Goal: Information Seeking & Learning: Check status

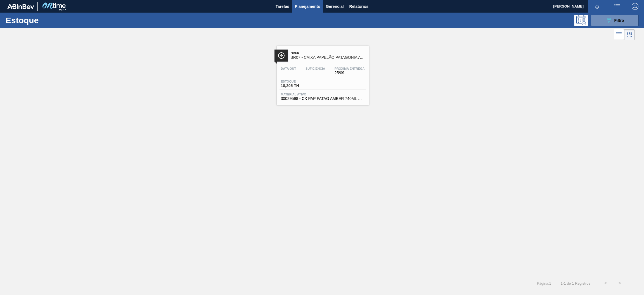
click at [423, 66] on div "Over BR07 - CAIXA PAPELÃO PATAGONIA AMBER 740ML C/6 Data out - Suficiência - Pr…" at bounding box center [322, 72] width 644 height 63
click at [402, 167] on div "Over BR07 - CAIXA PAPELÃO PATAGONIA AMBER 740ML C/6 Data out - Suficiência - Pr…" at bounding box center [322, 158] width 644 height 234
click at [300, 145] on div "Over BR07 - CAIXA PAPELÃO PATAGONIA AMBER 740ML C/6 Data out - Suficiência - Pr…" at bounding box center [322, 158] width 644 height 234
click at [607, 17] on icon "089F7B8B-B2A5-4AFE-B5C0-19BA573D28AC" at bounding box center [608, 20] width 7 height 7
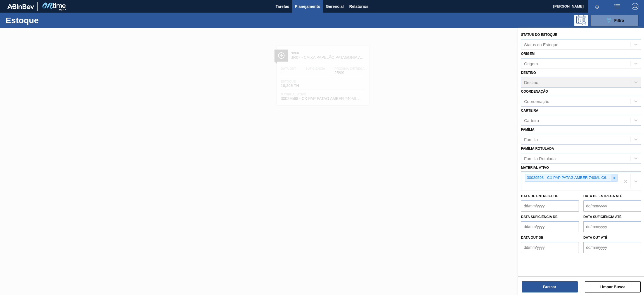
click at [615, 178] on div at bounding box center [614, 177] width 6 height 7
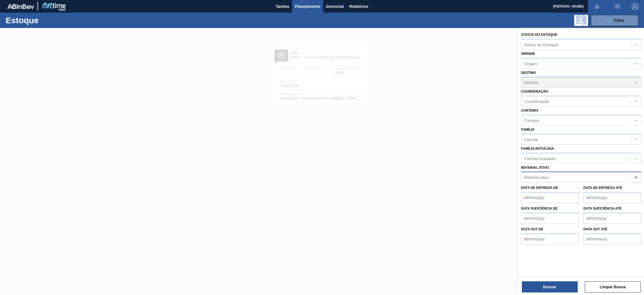
paste ativo "30003581"
type ativo "30003581"
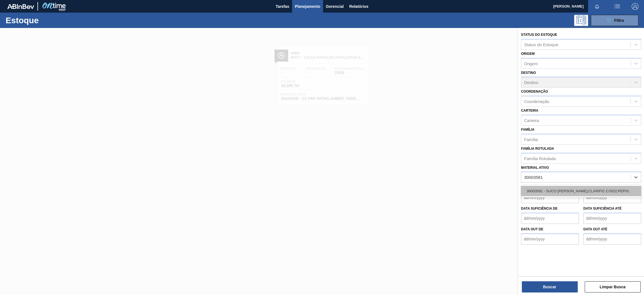
click at [566, 191] on div "30003581 - SUCO [PERSON_NAME];CLARIFIC.C/SO2;PEPSI;" at bounding box center [581, 191] width 120 height 10
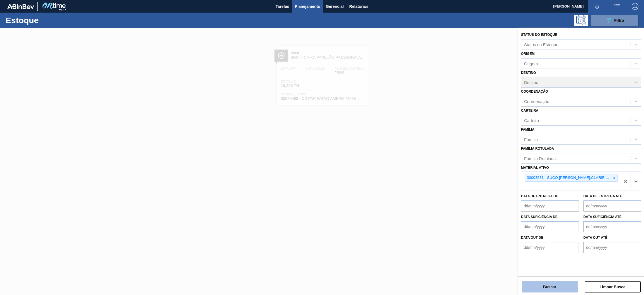
click at [538, 287] on button "Buscar" at bounding box center [550, 286] width 56 height 11
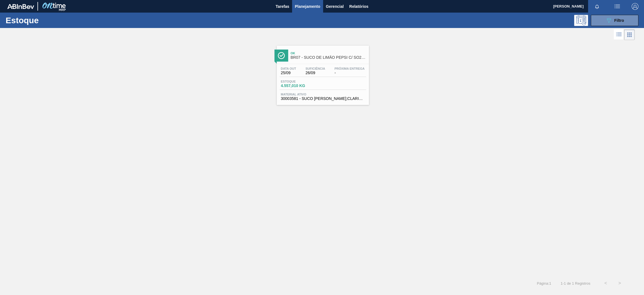
click at [341, 61] on div "Ok BR07 - SUCO DE LIMÃO PEPSI C/ SO2 46KG" at bounding box center [328, 55] width 75 height 13
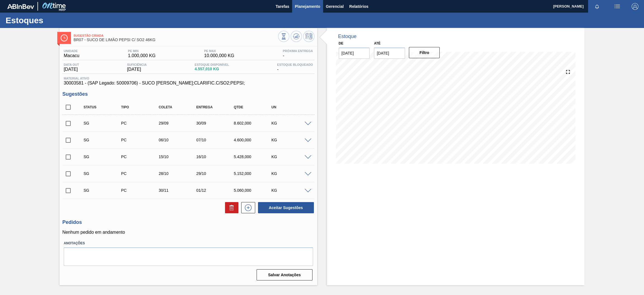
click at [308, 4] on span "Planejamento" at bounding box center [307, 6] width 25 height 7
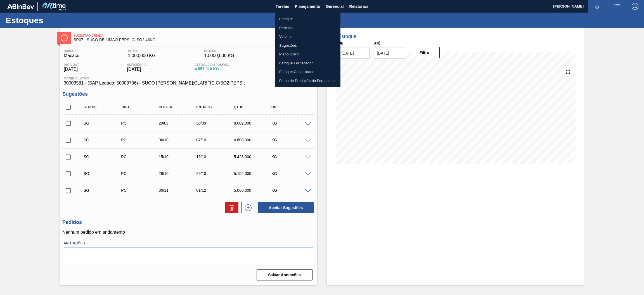
click at [297, 19] on li "Estoque" at bounding box center [308, 19] width 66 height 9
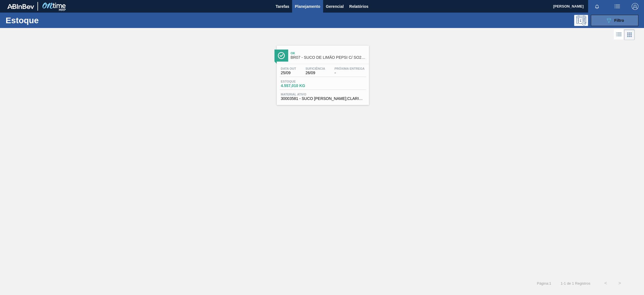
click at [613, 23] on div "089F7B8B-B2A5-4AFE-B5C0-19BA573D28AC Filtro" at bounding box center [614, 20] width 19 height 7
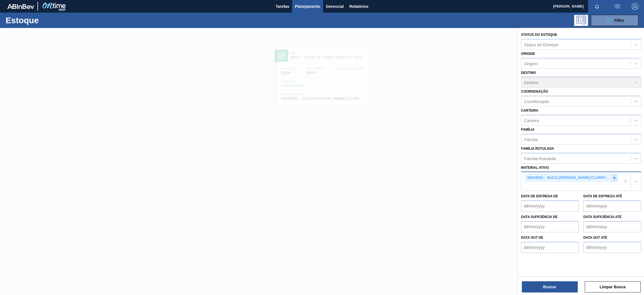
click at [614, 176] on icon at bounding box center [614, 178] width 4 height 4
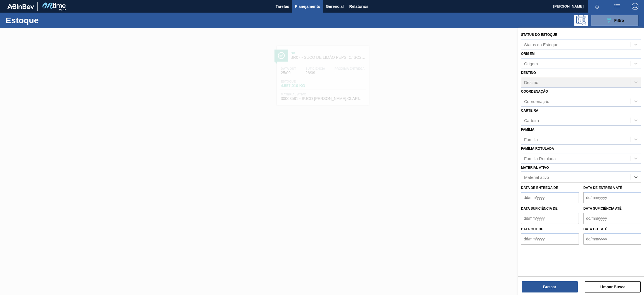
paste ativo "30003014"
type ativo "30003014"
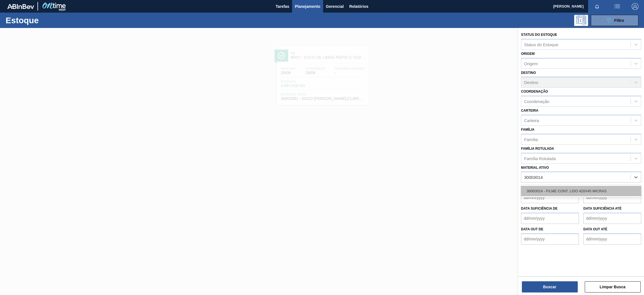
click at [592, 187] on div "30003014 - FILME CONT. LISO 420X45 MICRAS" at bounding box center [581, 191] width 120 height 10
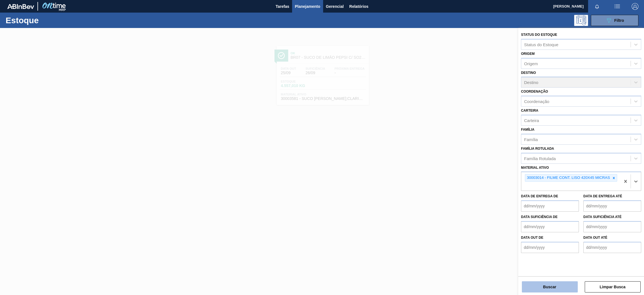
click at [561, 286] on button "Buscar" at bounding box center [550, 286] width 56 height 11
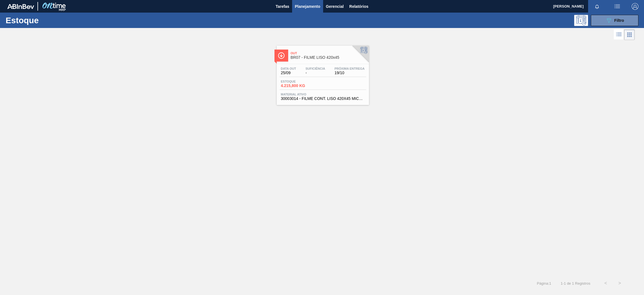
click at [336, 58] on span "BR07 - FILME LISO 420x45" at bounding box center [328, 57] width 75 height 4
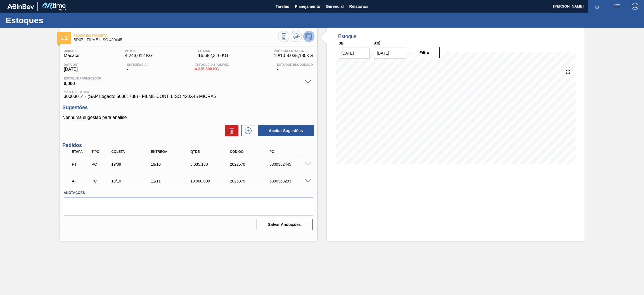
click at [293, 13] on div "Estoques" at bounding box center [322, 20] width 644 height 15
click at [300, 9] on span "Planejamento" at bounding box center [307, 6] width 25 height 7
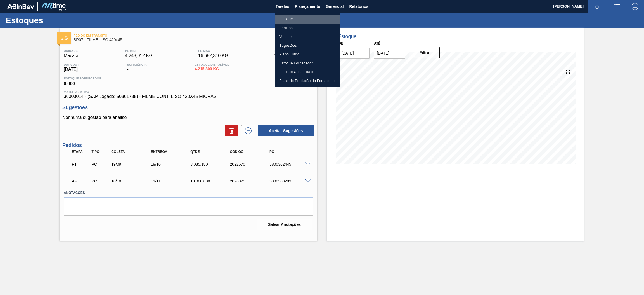
click at [279, 15] on li "Estoque" at bounding box center [308, 19] width 66 height 9
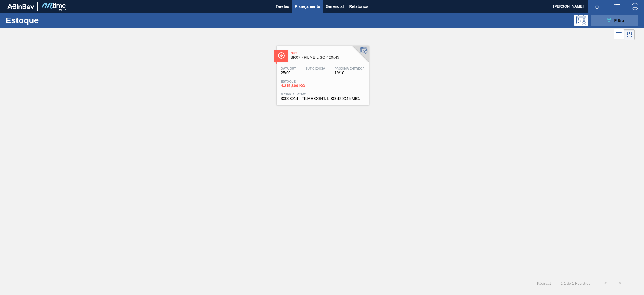
click at [606, 20] on icon "089F7B8B-B2A5-4AFE-B5C0-19BA573D28AC" at bounding box center [608, 20] width 7 height 7
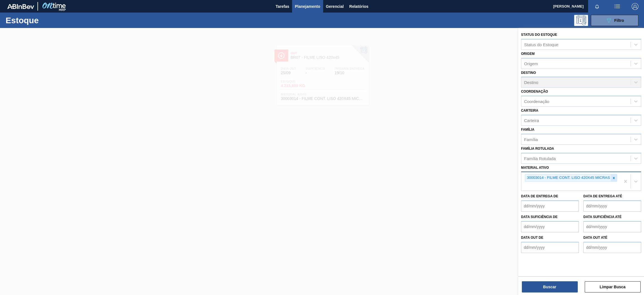
click at [616, 179] on div at bounding box center [614, 177] width 6 height 7
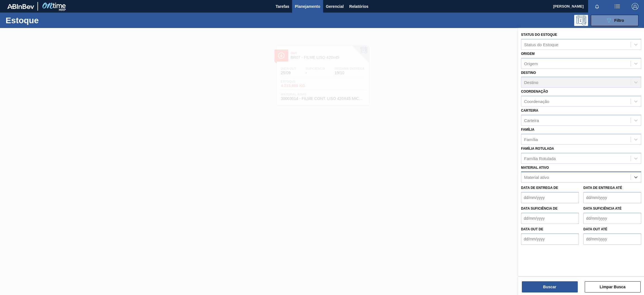
paste ativo "30017801"
type ativo "30017801"
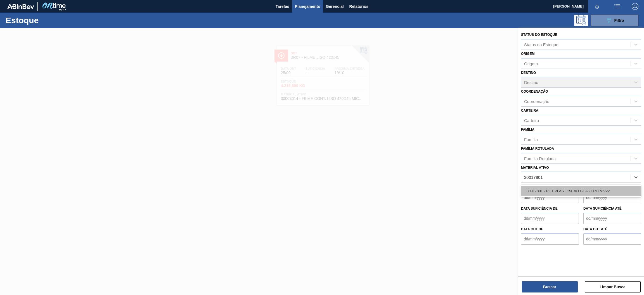
click at [575, 193] on div "30017801 - ROT PLAST 15L AH GCA ZERO NIV22" at bounding box center [581, 191] width 120 height 10
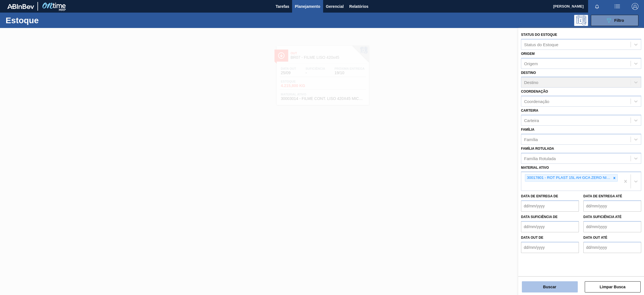
click at [562, 282] on button "Buscar" at bounding box center [550, 286] width 56 height 11
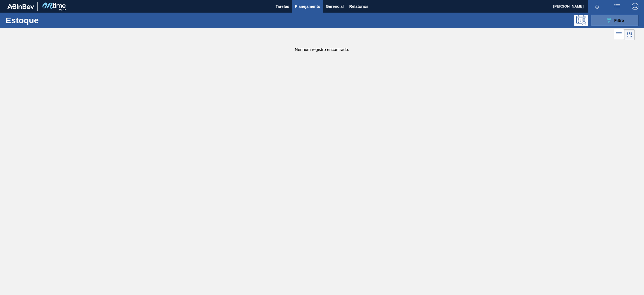
click at [608, 23] on icon "089F7B8B-B2A5-4AFE-B5C0-19BA573D28AC" at bounding box center [608, 20] width 7 height 7
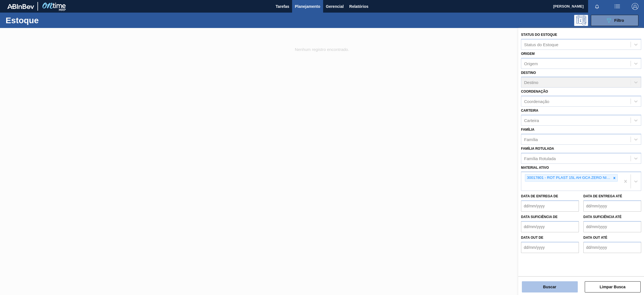
click at [530, 282] on button "Buscar" at bounding box center [550, 286] width 56 height 11
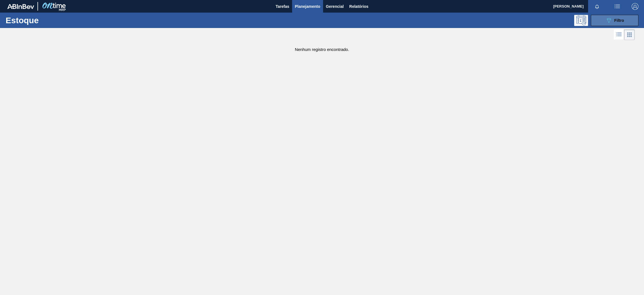
click at [617, 20] on span "Filtro" at bounding box center [619, 20] width 10 height 4
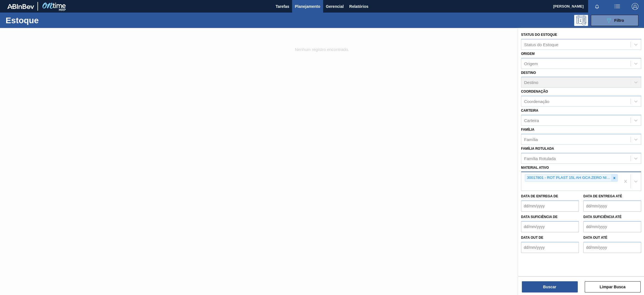
click at [613, 177] on icon at bounding box center [614, 178] width 4 height 4
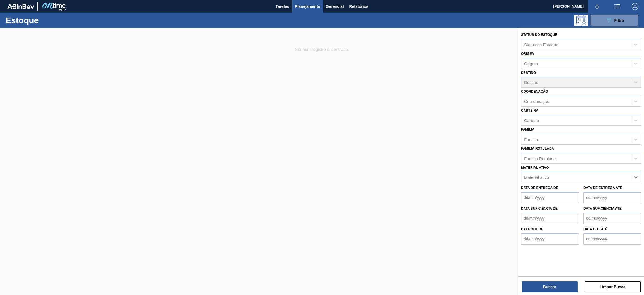
paste ativo "30034325"
type ativo "30034325"
click at [583, 192] on div "30034325 - ROT PLAST 200ML H GCA ZERO S CL NIV25" at bounding box center [581, 191] width 120 height 10
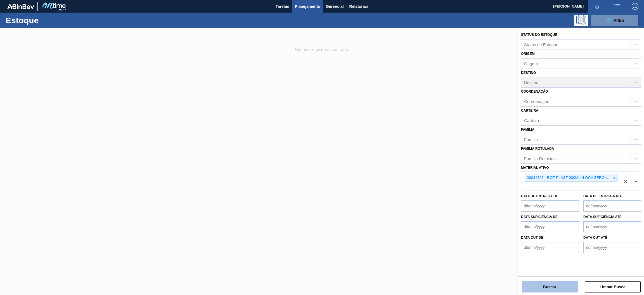
click at [544, 289] on button "Buscar" at bounding box center [550, 286] width 56 height 11
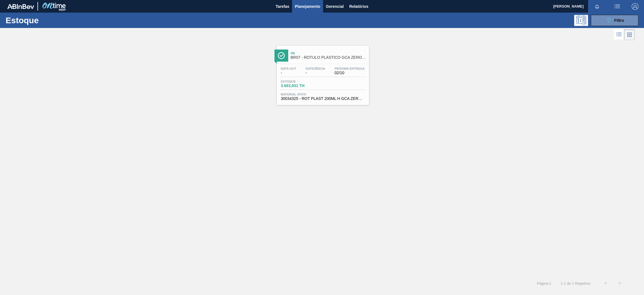
click at [340, 54] on span "Ok" at bounding box center [328, 52] width 75 height 3
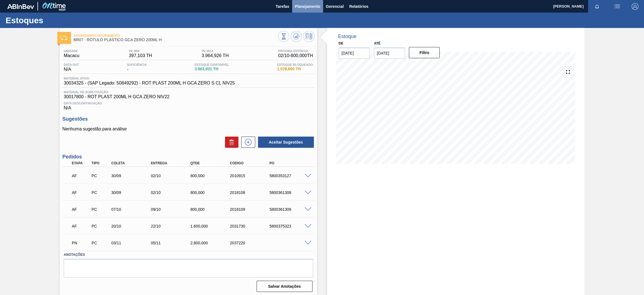
click at [302, 6] on span "Planejamento" at bounding box center [307, 6] width 25 height 7
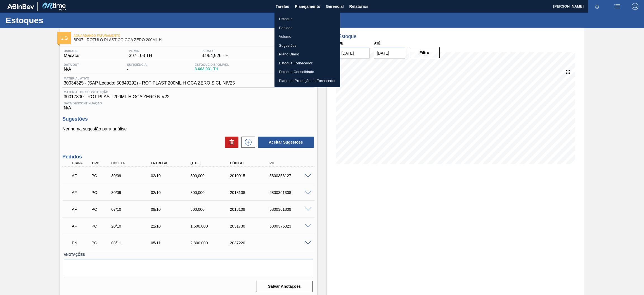
click at [289, 18] on li "Estoque" at bounding box center [307, 19] width 66 height 9
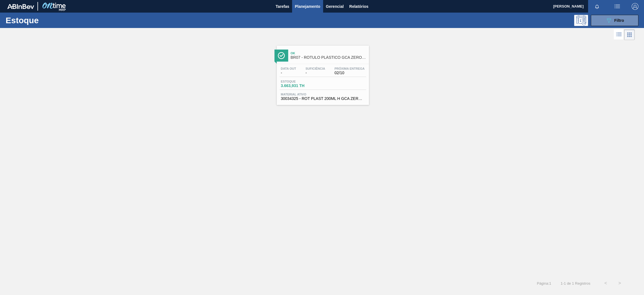
click at [587, 14] on div "Estoque 089F7B8B-B2A5-4AFE-B5C0-19BA573D28AC Filtro" at bounding box center [322, 20] width 644 height 15
click at [604, 17] on button "089F7B8B-B2A5-4AFE-B5C0-19BA573D28AC Filtro" at bounding box center [615, 20] width 48 height 11
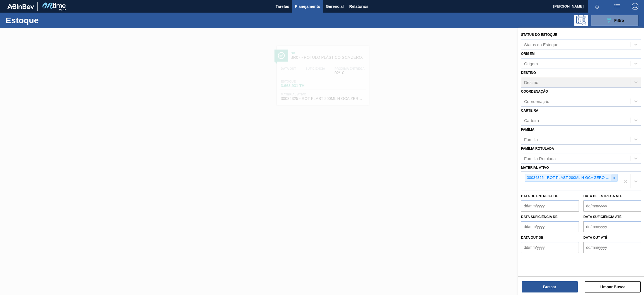
click at [613, 177] on icon at bounding box center [614, 178] width 4 height 4
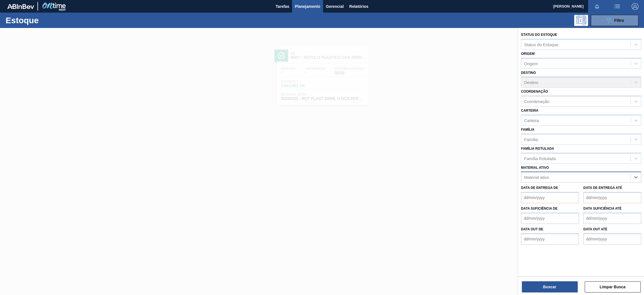
paste ativo "30030777"
type ativo "30030777"
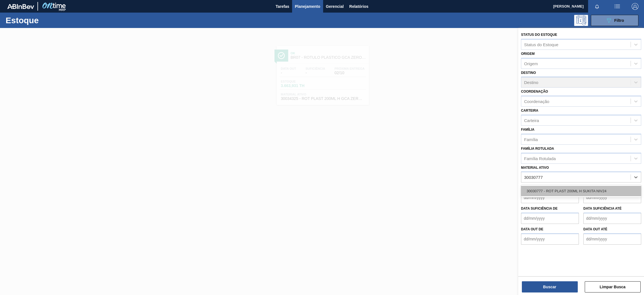
click at [602, 189] on div "30030777 - ROT PLAST 200ML H SUKITA NIV24" at bounding box center [581, 191] width 120 height 10
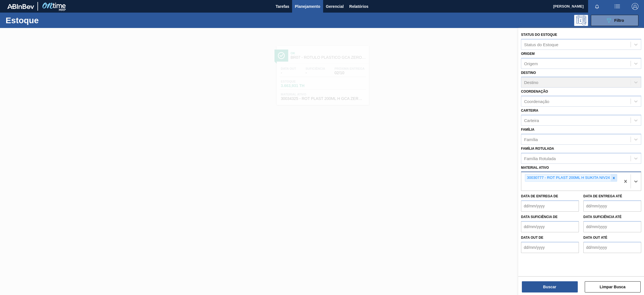
click at [613, 178] on div at bounding box center [614, 177] width 6 height 7
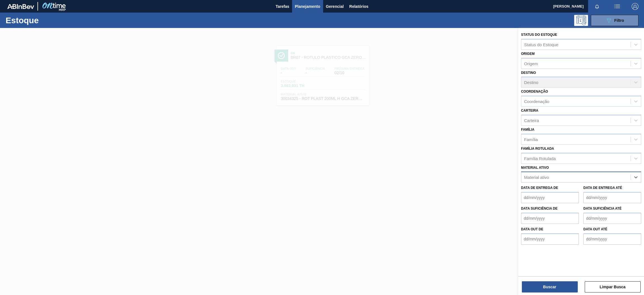
paste ativo "30003806"
type ativo "30003806"
click at [550, 175] on div "Material ativo" at bounding box center [575, 177] width 109 height 8
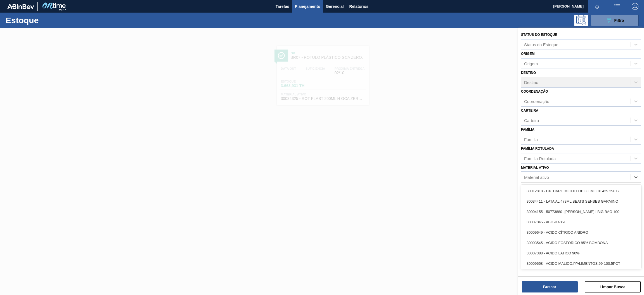
paste ativo "30003806"
type ativo "30003806"
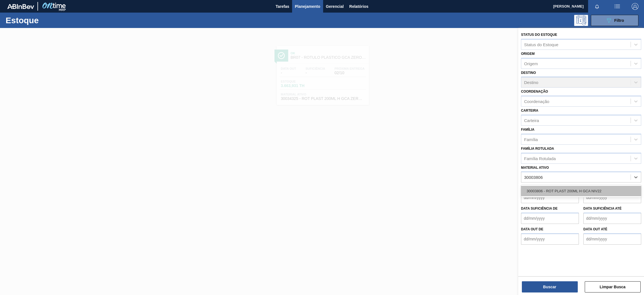
click at [544, 186] on div "30003806 - ROT PLAST 200ML H GCA NIV22" at bounding box center [581, 191] width 120 height 10
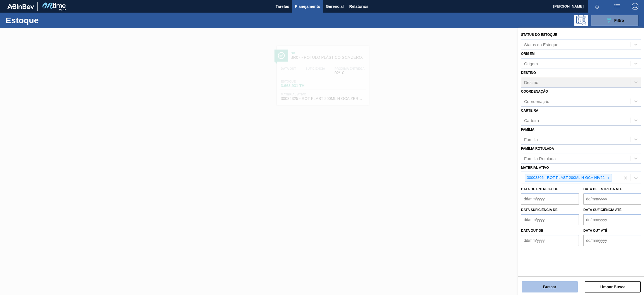
click at [557, 286] on button "Buscar" at bounding box center [550, 286] width 56 height 11
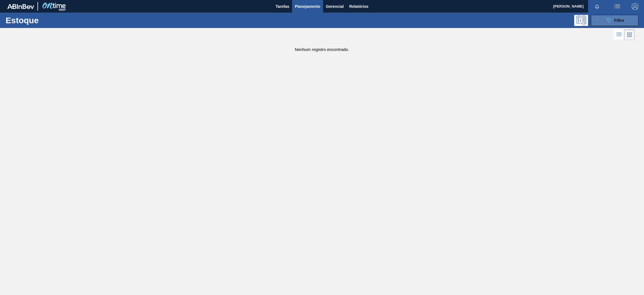
click at [600, 19] on button "089F7B8B-B2A5-4AFE-B5C0-19BA573D28AC Filtro" at bounding box center [615, 20] width 48 height 11
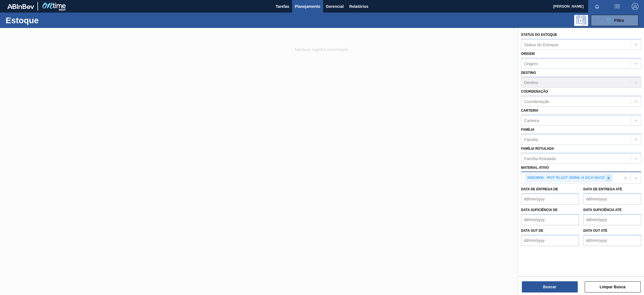
click at [607, 176] on icon at bounding box center [608, 178] width 4 height 4
paste ativo "30030777 ROT PLAST 200ML H SUKITA NIV24"
type ativo "30030777 ROT PLAST 200ML H SUKITA NIV24"
drag, startPoint x: 627, startPoint y: 175, endPoint x: 571, endPoint y: 172, distance: 56.3
click at [571, 173] on div "Material ativo" at bounding box center [575, 177] width 109 height 8
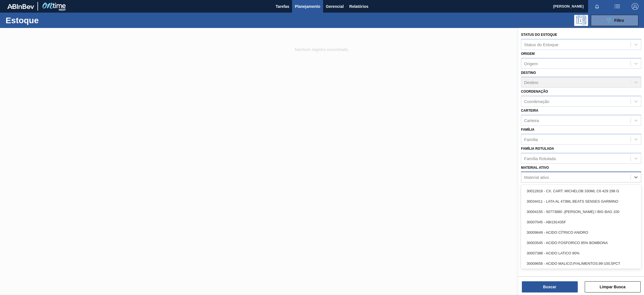
click at [567, 176] on div "Material ativo" at bounding box center [575, 177] width 109 height 8
click at [555, 174] on div "Material ativo" at bounding box center [575, 177] width 109 height 8
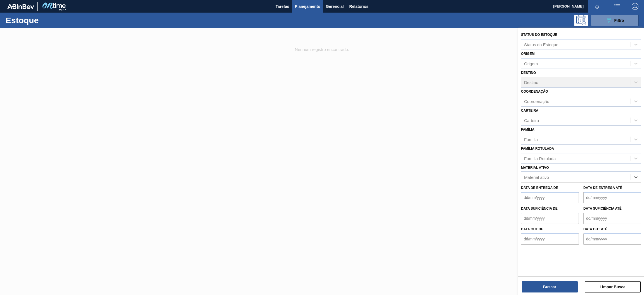
paste ativo "30030777 ROT PLAST 200ML H SUKITA NIV24"
drag, startPoint x: 550, startPoint y: 174, endPoint x: 633, endPoint y: 164, distance: 83.3
click at [633, 164] on div "Material ativo option 30003806 - ROT PLAST 200ML H GCA NIV22, deselected. Use U…" at bounding box center [581, 172] width 120 height 19
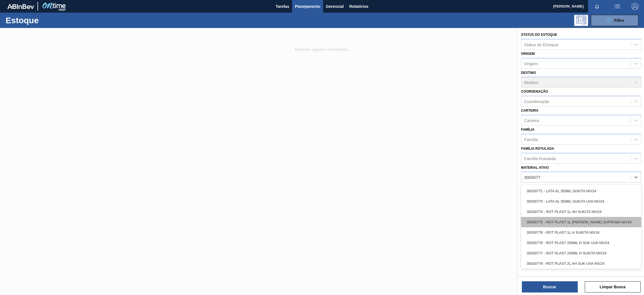
type ativo "3003077"
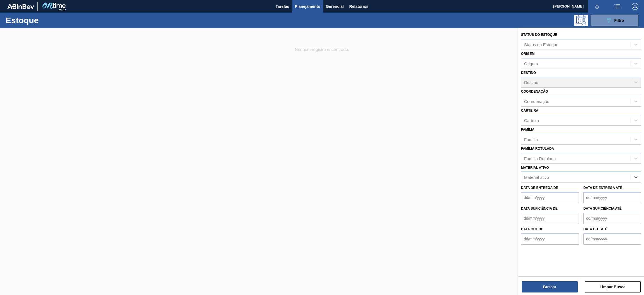
click at [549, 174] on div "Material ativo" at bounding box center [575, 177] width 109 height 8
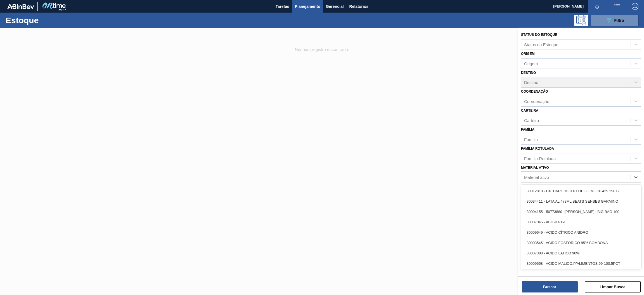
paste ativo "30030777 ROT PLAST 200ML H SUKITA NIV24"
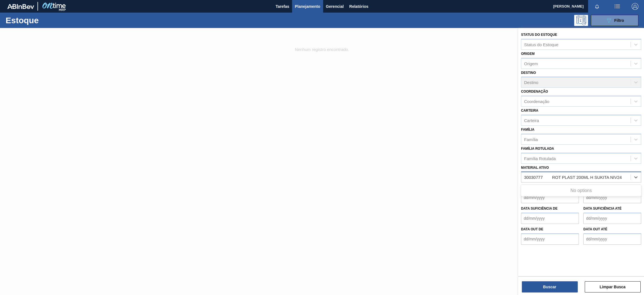
click at [545, 176] on ativo "30030777 ROT PLAST 200ML H SUKITA NIV24" at bounding box center [573, 177] width 98 height 5
drag, startPoint x: 543, startPoint y: 174, endPoint x: 633, endPoint y: 175, distance: 90.0
click at [632, 175] on div "30030777 ROT PLAST 200ML H SUKITA NIV24 30030777 ROT PLAST 200ML H SUKITA NIV24" at bounding box center [581, 176] width 120 height 11
type ativo "30030777"
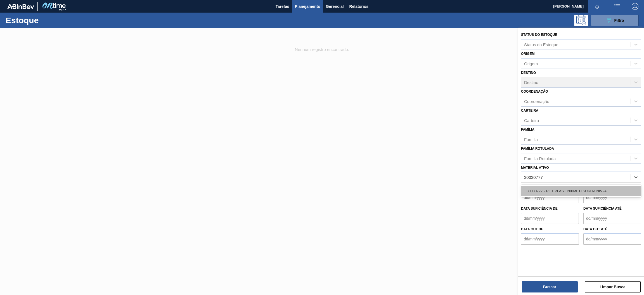
click at [584, 188] on div "30030777 - ROT PLAST 200ML H SUKITA NIV24" at bounding box center [581, 191] width 120 height 10
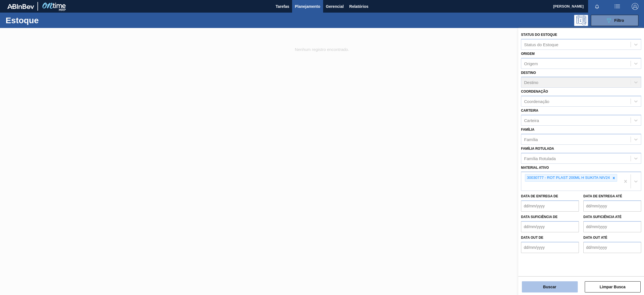
click at [550, 291] on button "Buscar" at bounding box center [550, 286] width 56 height 11
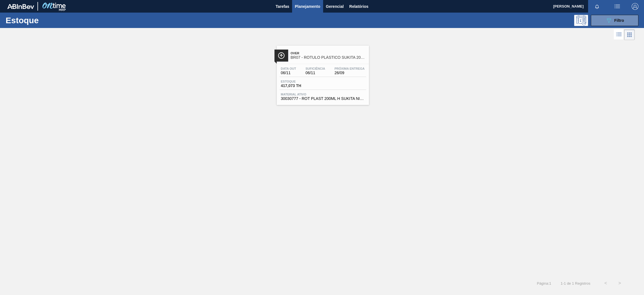
click at [326, 56] on span "BR07 - RÓTULO PLÁSTICO SUKITA 200ML H" at bounding box center [328, 57] width 75 height 4
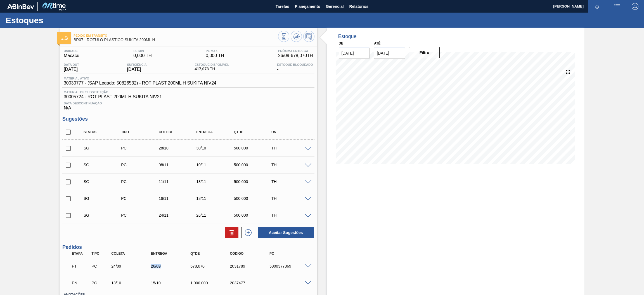
drag, startPoint x: 164, startPoint y: 267, endPoint x: 130, endPoint y: 267, distance: 33.3
click at [130, 267] on div "PT PC 24/09 26/09 678,070 2031789 5800377369" at bounding box center [186, 265] width 237 height 11
click at [304, 6] on span "Planejamento" at bounding box center [307, 6] width 25 height 7
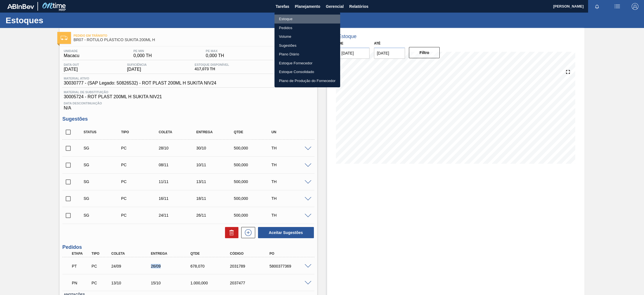
click at [293, 18] on li "Estoque" at bounding box center [307, 19] width 66 height 9
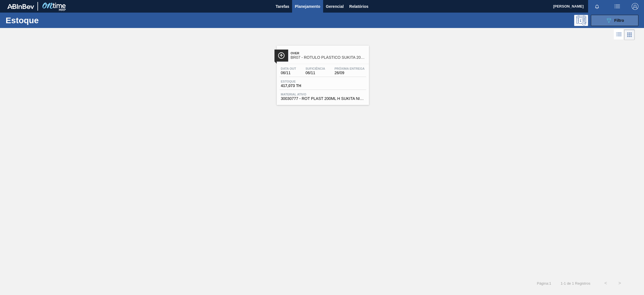
click at [608, 19] on icon "089F7B8B-B2A5-4AFE-B5C0-19BA573D28AC" at bounding box center [608, 20] width 7 height 7
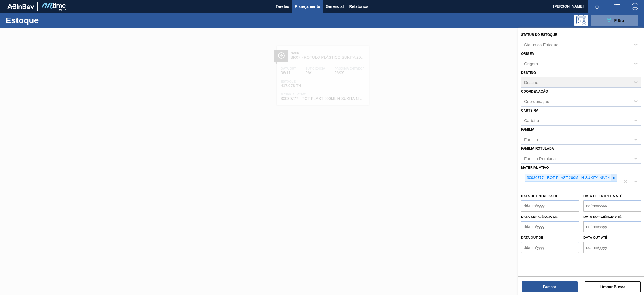
click at [612, 177] on icon at bounding box center [614, 178] width 4 height 4
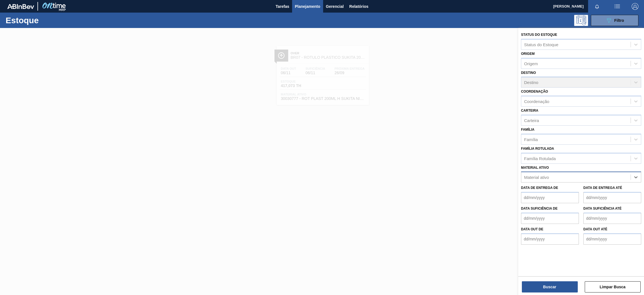
paste ativo "30009782"
type ativo "30009782"
click at [574, 194] on div "30009782 - Kit Pepsi H2OH Limoneto" at bounding box center [581, 191] width 120 height 10
click at [543, 291] on button "Buscar" at bounding box center [550, 286] width 56 height 11
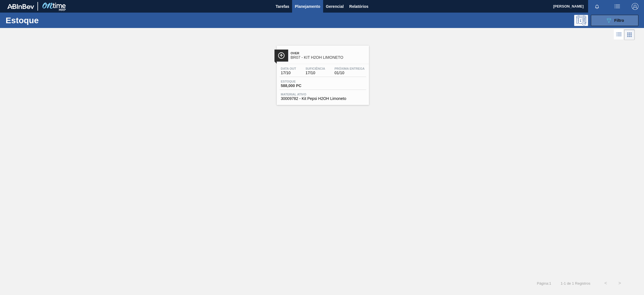
click at [606, 17] on icon "089F7B8B-B2A5-4AFE-B5C0-19BA573D28AC" at bounding box center [608, 20] width 7 height 7
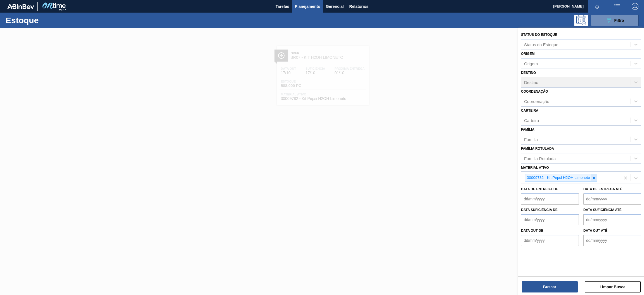
click at [594, 179] on div at bounding box center [594, 177] width 6 height 7
paste ativo "30009591"
type ativo "30009591"
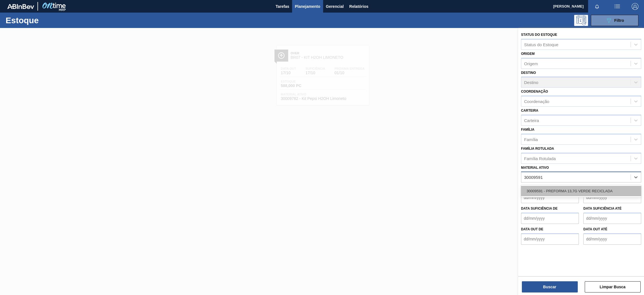
click at [575, 191] on div "30009591 - PREFORMA 13,7G VERDE RECICLADA" at bounding box center [581, 191] width 120 height 10
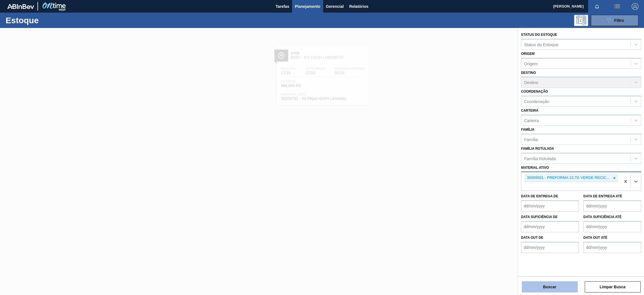
click at [550, 286] on button "Buscar" at bounding box center [550, 286] width 56 height 11
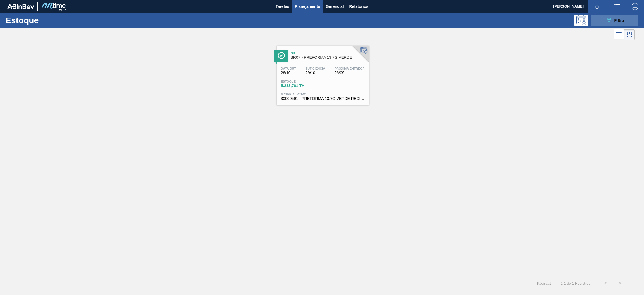
click at [609, 21] on icon "089F7B8B-B2A5-4AFE-B5C0-19BA573D28AC" at bounding box center [608, 20] width 7 height 7
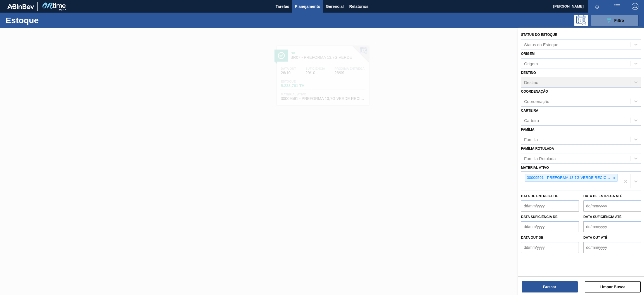
click at [614, 178] on icon at bounding box center [614, 178] width 4 height 4
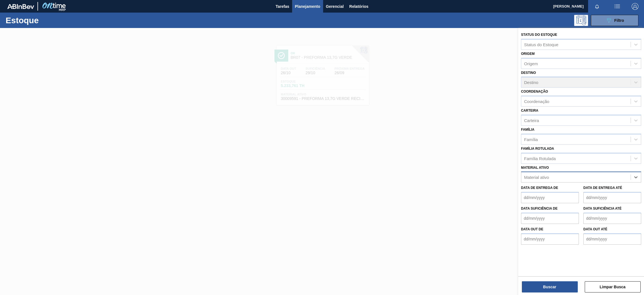
paste ativo "30004536"
type ativo "30004536"
click at [587, 186] on div "30004536 - TAMPA PLAST INJECAP GCA S/LINER" at bounding box center [581, 191] width 120 height 10
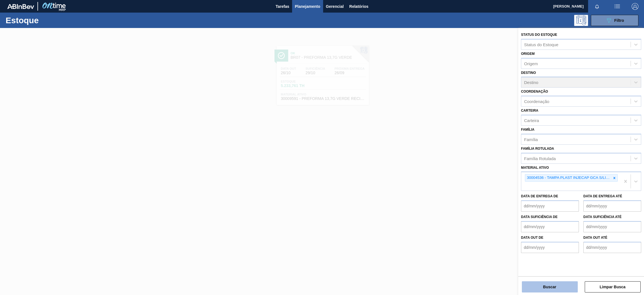
click at [547, 286] on button "Buscar" at bounding box center [550, 286] width 56 height 11
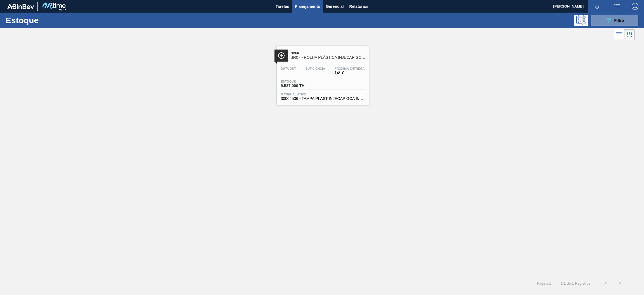
click at [326, 56] on span "BR07 - ROLHA PLÁSTICA INJECAP GCA SHORT" at bounding box center [328, 57] width 75 height 4
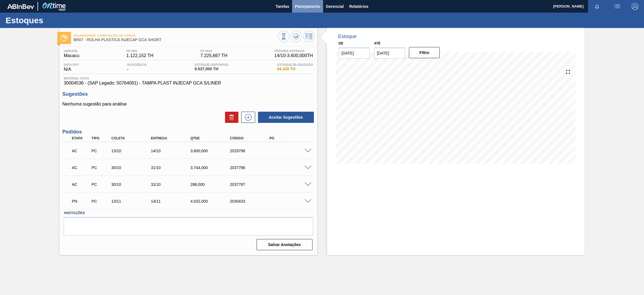
click at [308, 4] on span "Planejamento" at bounding box center [307, 6] width 25 height 7
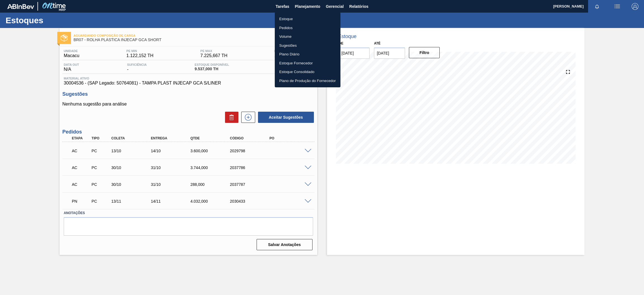
click at [283, 20] on li "Estoque" at bounding box center [308, 19] width 66 height 9
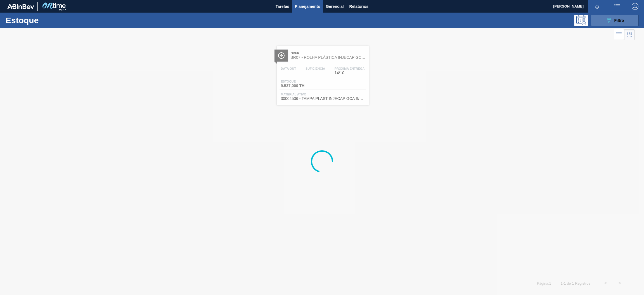
click at [617, 19] on span "Filtro" at bounding box center [619, 20] width 10 height 4
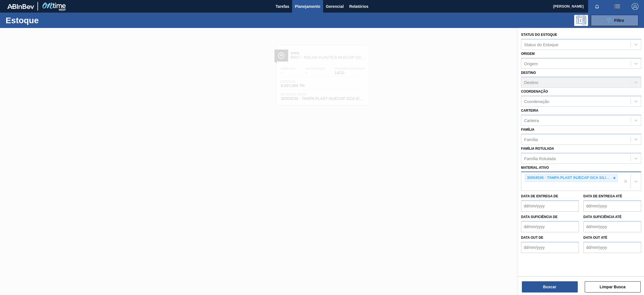
click at [616, 177] on icon at bounding box center [614, 178] width 4 height 4
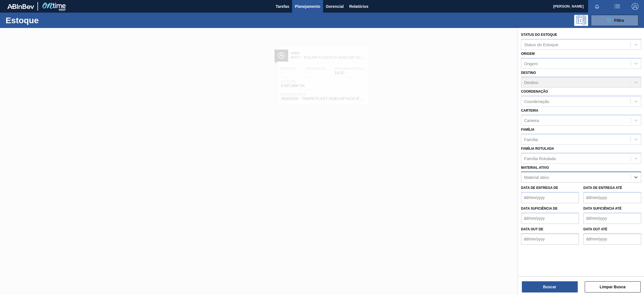
paste ativo "30034325"
type ativo "30034325"
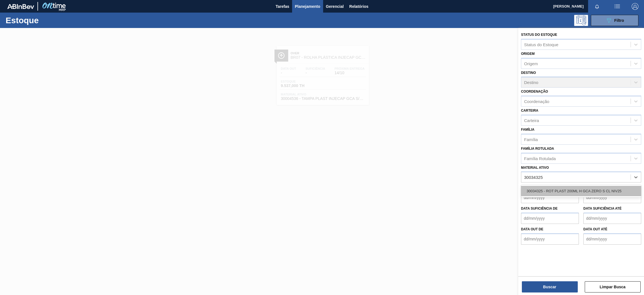
click at [560, 193] on div "30034325 - ROT PLAST 200ML H GCA ZERO S CL NIV25" at bounding box center [581, 191] width 120 height 10
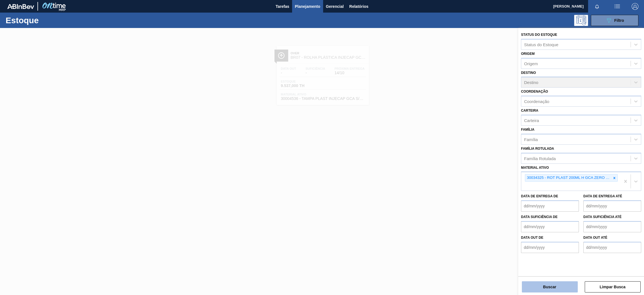
click at [545, 288] on button "Buscar" at bounding box center [550, 286] width 56 height 11
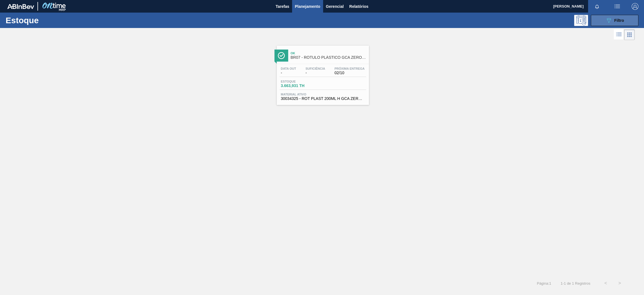
click at [613, 19] on div "089F7B8B-B2A5-4AFE-B5C0-19BA573D28AC Filtro" at bounding box center [614, 20] width 19 height 7
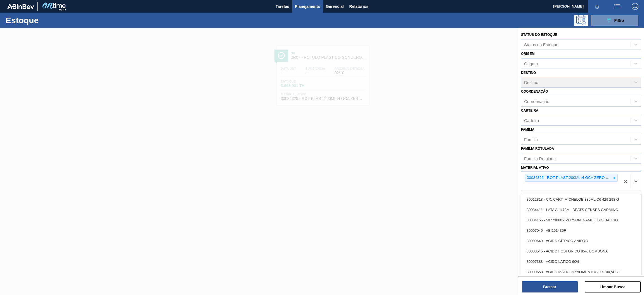
click at [618, 176] on div "30034325 - ROT PLAST 200ML H GCA ZERO S CL NIV25" at bounding box center [570, 181] width 99 height 18
click at [614, 177] on icon at bounding box center [614, 178] width 4 height 4
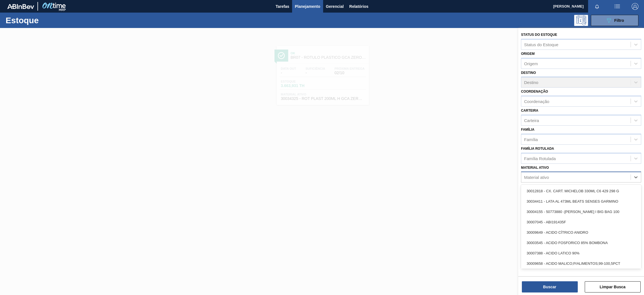
paste ativo "30030680"
type ativo "30030680"
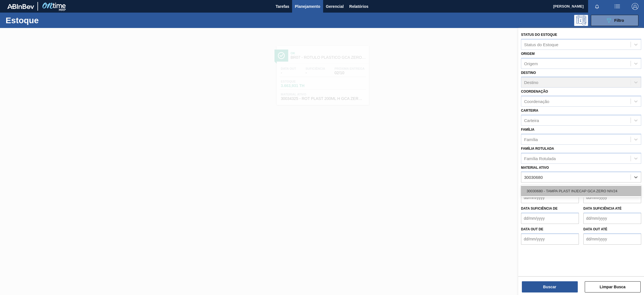
click at [552, 194] on div "30030680 - TAMPA PLAST INJECAP GCA ZERO NIV24" at bounding box center [581, 191] width 120 height 10
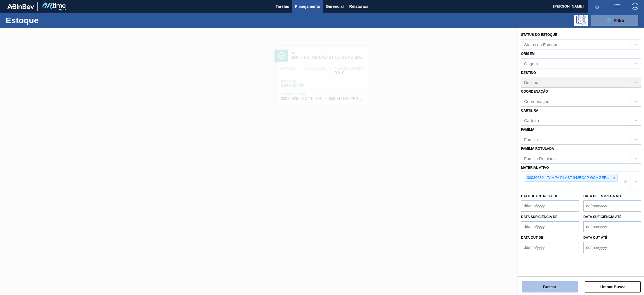
click at [547, 287] on button "Buscar" at bounding box center [550, 286] width 56 height 11
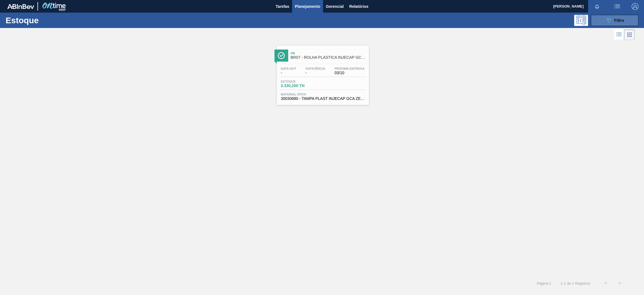
click at [618, 18] on div "089F7B8B-B2A5-4AFE-B5C0-19BA573D28AC Filtro" at bounding box center [614, 20] width 19 height 7
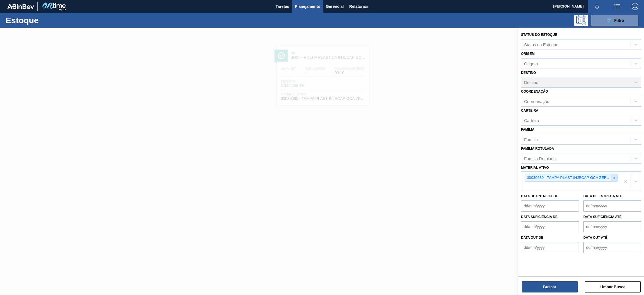
click at [612, 176] on icon at bounding box center [614, 178] width 4 height 4
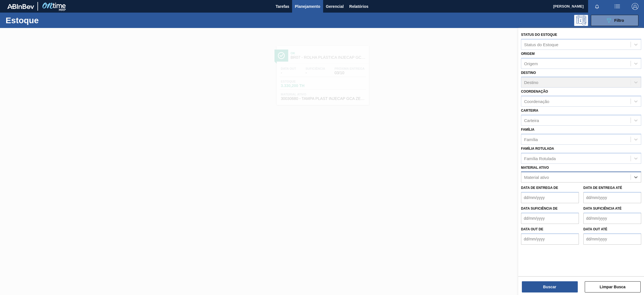
paste ativo "30012508"
type ativo "30012508"
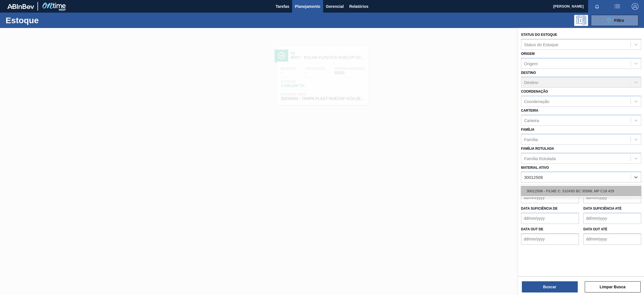
click at [592, 193] on div "30012508 - FILME C. 510X65 BC 350ML MP C18 429" at bounding box center [581, 191] width 120 height 10
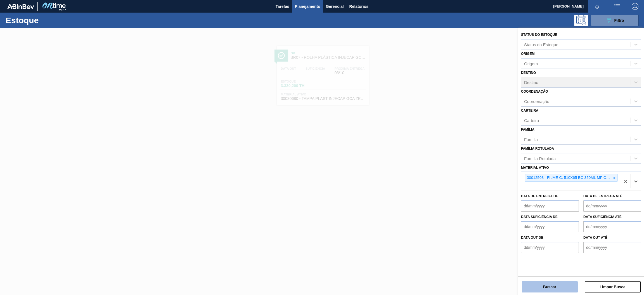
click at [549, 290] on button "Buscar" at bounding box center [550, 286] width 56 height 11
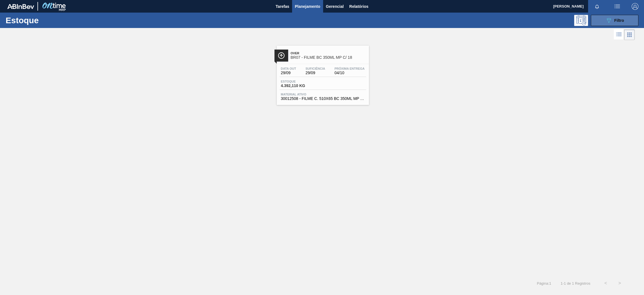
click at [613, 15] on button "089F7B8B-B2A5-4AFE-B5C0-19BA573D28AC Filtro" at bounding box center [615, 20] width 48 height 11
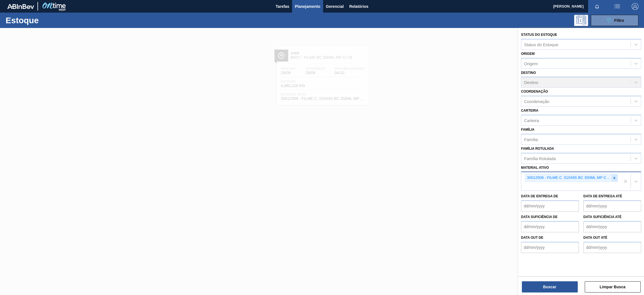
click at [613, 177] on icon at bounding box center [614, 178] width 4 height 4
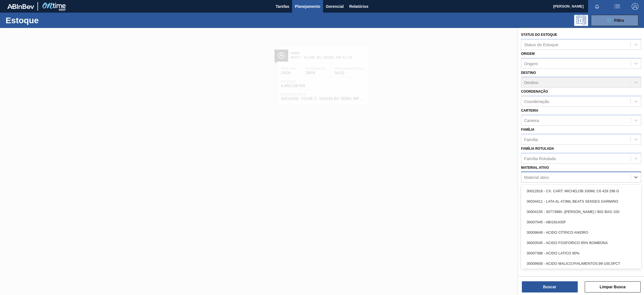
click at [535, 175] on div "Material ativo" at bounding box center [536, 177] width 25 height 5
paste ativo "30003513"
type ativo "30003513"
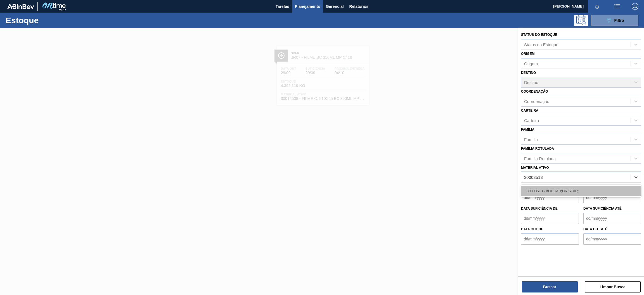
click at [536, 194] on div "30003513 - ACUCAR;CRISTAL;;" at bounding box center [581, 191] width 120 height 10
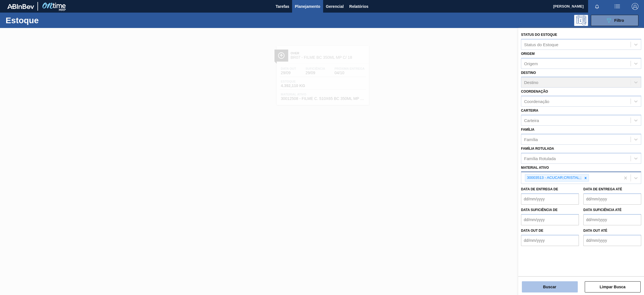
click at [550, 291] on button "Buscar" at bounding box center [550, 286] width 56 height 11
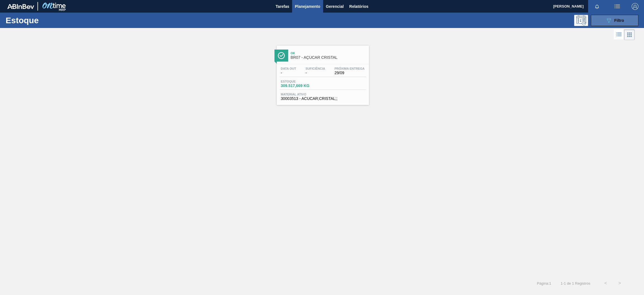
click at [599, 22] on button "089F7B8B-B2A5-4AFE-B5C0-19BA573D28AC Filtro" at bounding box center [615, 20] width 48 height 11
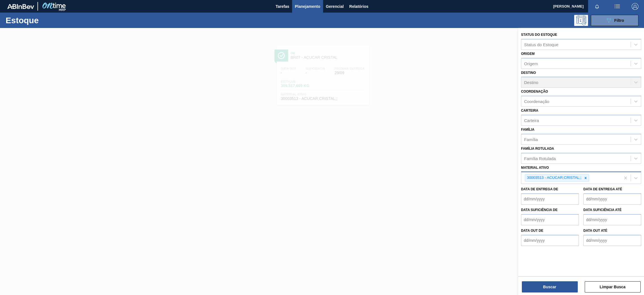
click at [590, 177] on div "30003513 - ACUCAR;CRISTAL;;" at bounding box center [570, 177] width 99 height 11
click at [585, 177] on icon at bounding box center [585, 178] width 2 height 2
paste ativo "30029598"
type ativo "30029598"
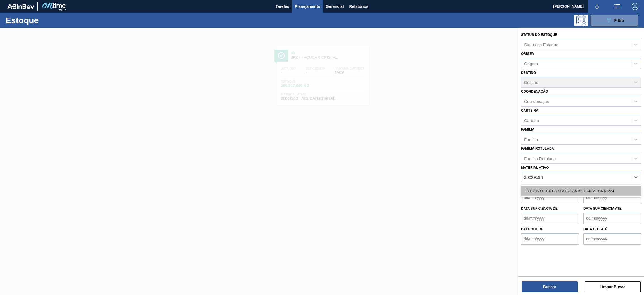
click at [565, 188] on div "30029598 - CX PAP PATAG AMBER 740ML C6 NIV24" at bounding box center [581, 191] width 120 height 10
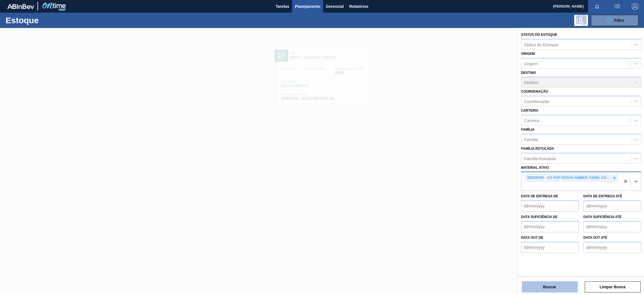
click at [541, 286] on button "Buscar" at bounding box center [550, 286] width 56 height 11
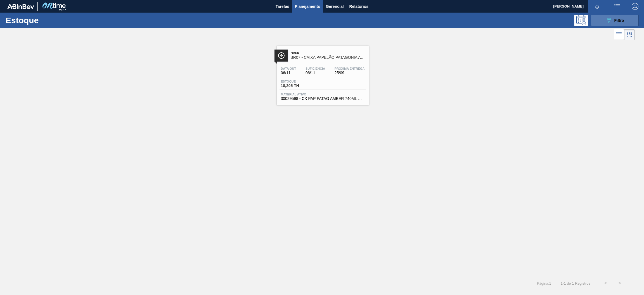
click at [608, 16] on button "089F7B8B-B2A5-4AFE-B5C0-19BA573D28AC Filtro" at bounding box center [615, 20] width 48 height 11
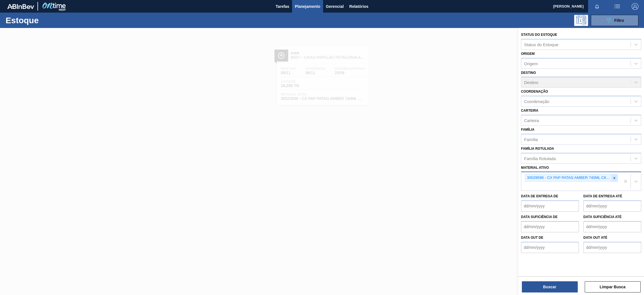
click at [611, 175] on div at bounding box center [614, 177] width 6 height 7
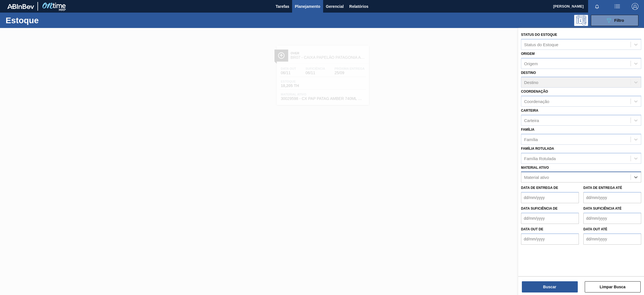
paste ativo "30033702"
type ativo "30033702"
click at [574, 192] on div "30033702 - PREFORMA 178G CRISTAL 100 RECICLADA" at bounding box center [581, 191] width 120 height 10
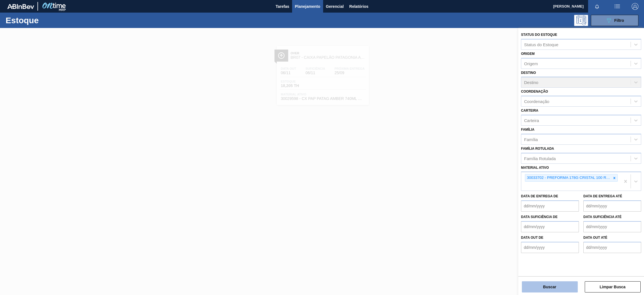
click at [553, 289] on button "Buscar" at bounding box center [550, 286] width 56 height 11
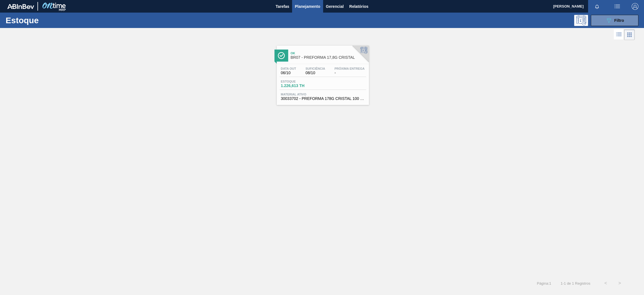
click at [333, 61] on div "Ok BR07 - PREFORMA 17,8G CRISTAL" at bounding box center [328, 55] width 75 height 13
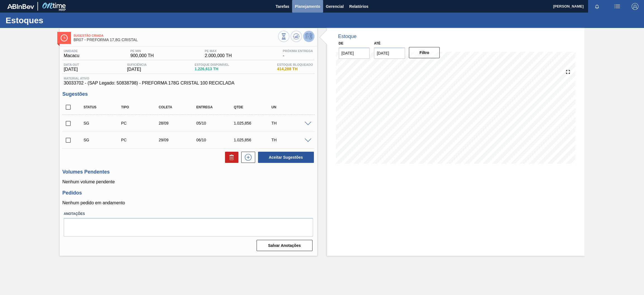
click at [313, 8] on span "Planejamento" at bounding box center [307, 6] width 25 height 7
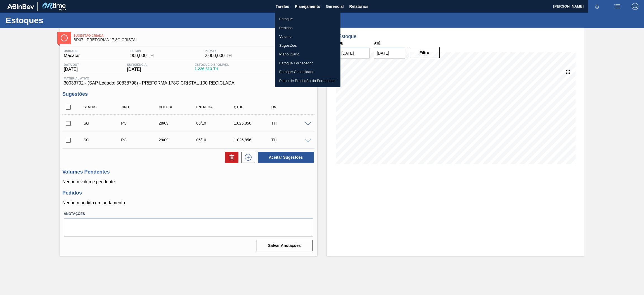
click at [286, 15] on li "Estoque" at bounding box center [308, 19] width 66 height 9
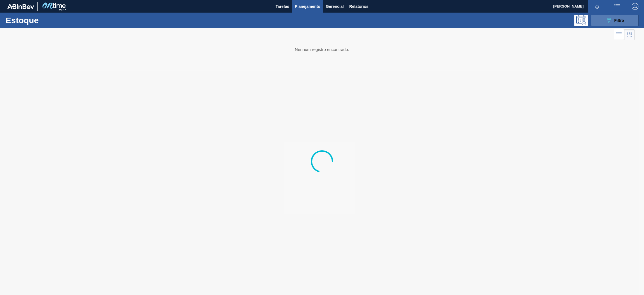
click at [612, 18] on div "089F7B8B-B2A5-4AFE-B5C0-19BA573D28AC Filtro" at bounding box center [614, 20] width 19 height 7
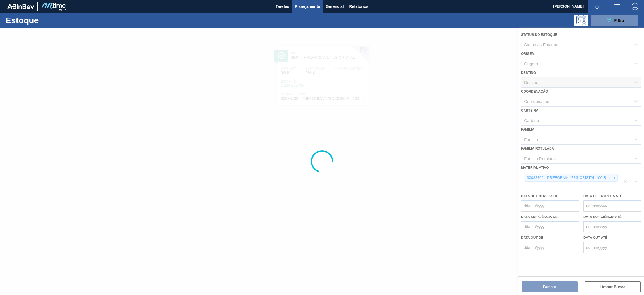
click at [615, 176] on div at bounding box center [322, 161] width 644 height 267
click at [614, 176] on div at bounding box center [322, 161] width 644 height 267
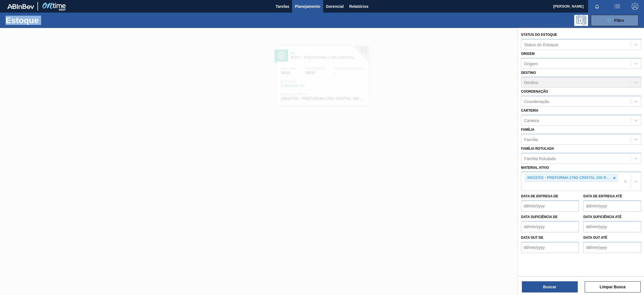
click at [614, 177] on icon at bounding box center [614, 178] width 2 height 2
click at [588, 178] on div "30033702 - PREFORMA 178G CRISTAL 100 RECICLADA" at bounding box center [568, 177] width 86 height 7
click at [445, 207] on div at bounding box center [322, 175] width 644 height 295
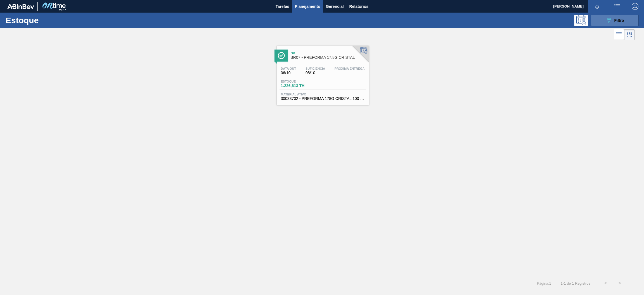
click at [616, 17] on div "089F7B8B-B2A5-4AFE-B5C0-19BA573D28AC Filtro" at bounding box center [614, 20] width 19 height 7
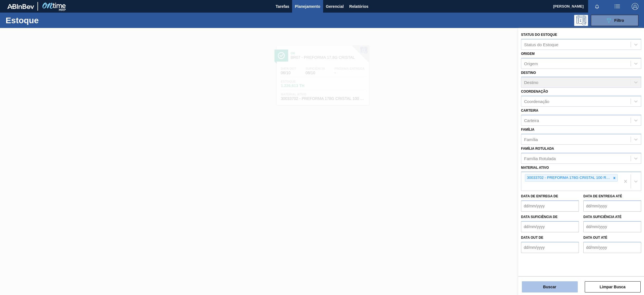
click at [554, 287] on button "Buscar" at bounding box center [550, 286] width 56 height 11
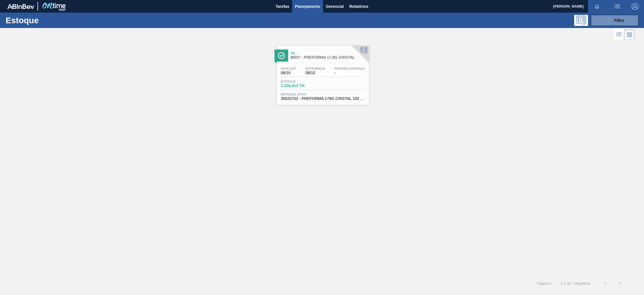
click at [331, 52] on span "Ok" at bounding box center [328, 52] width 75 height 3
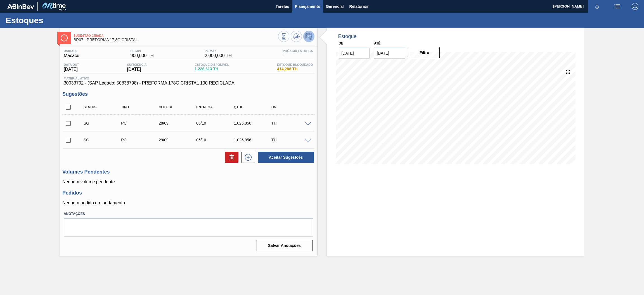
click at [311, 5] on span "Planejamento" at bounding box center [307, 6] width 25 height 7
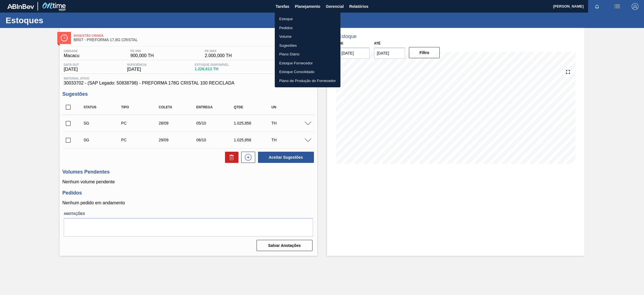
click at [282, 20] on li "Estoque" at bounding box center [308, 19] width 66 height 9
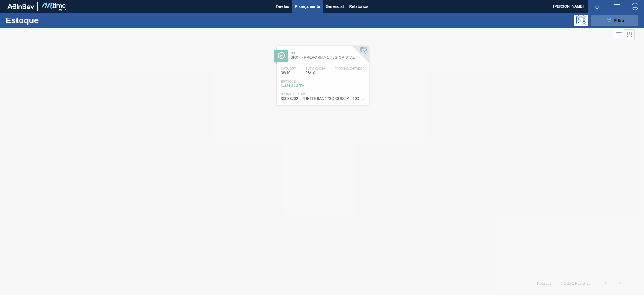
click at [607, 20] on icon "089F7B8B-B2A5-4AFE-B5C0-19BA573D28AC" at bounding box center [608, 20] width 7 height 7
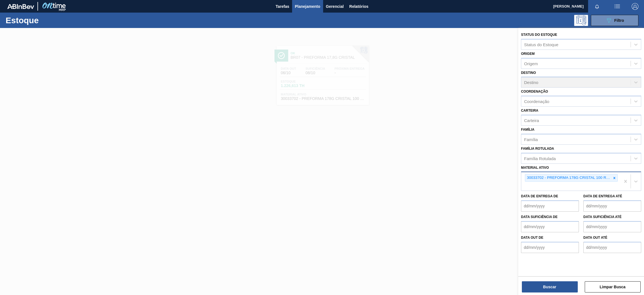
click at [616, 177] on div at bounding box center [614, 177] width 6 height 7
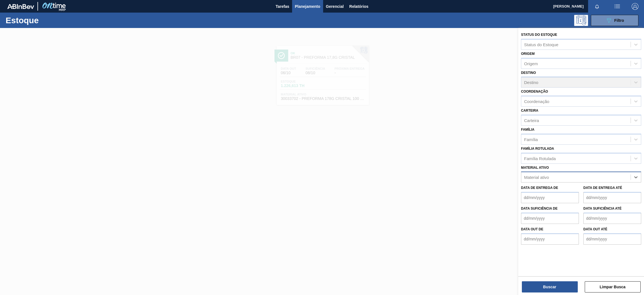
paste ativo "30003014"
type ativo "30003014"
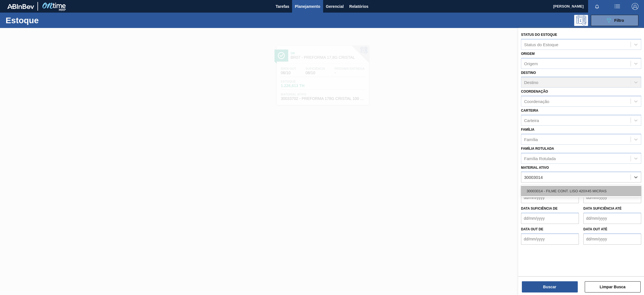
click at [542, 190] on div "30003014 - FILME CONT. LISO 420X45 MICRAS" at bounding box center [581, 191] width 120 height 10
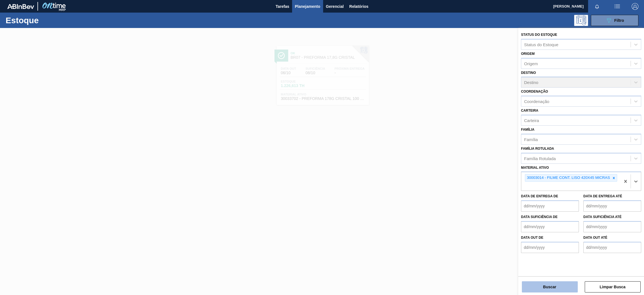
click at [546, 283] on button "Buscar" at bounding box center [550, 286] width 56 height 11
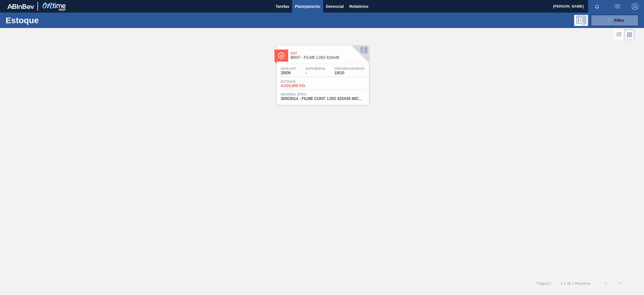
click at [348, 58] on span "BR07 - FILME LISO 420x45" at bounding box center [328, 57] width 75 height 4
